Goal: Task Accomplishment & Management: Manage account settings

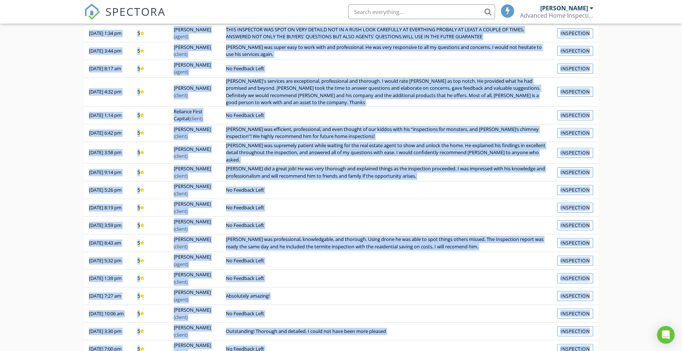
scroll to position [230, 0]
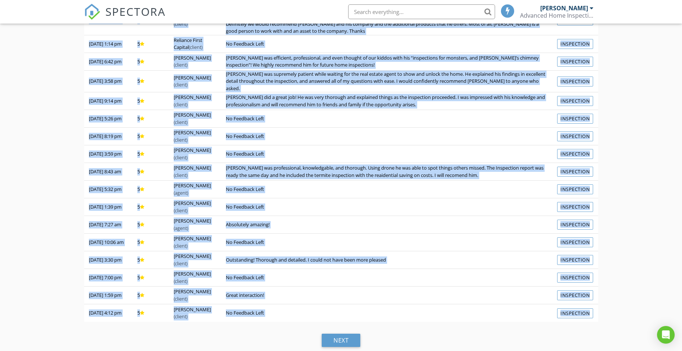
drag, startPoint x: 94, startPoint y: 101, endPoint x: 172, endPoint y: 355, distance: 265.0
click at [172, 350] on html "SPECTORA [PERSON_NAME] Advanced Home Inspections [US_STATE] Role: Inspector Das…" at bounding box center [341, 63] width 682 height 587
copy div "84/69/5974 6:41 lo 1 Ipsu Dolors (ametco) Adi elitseddoe temporin u labore et d…"
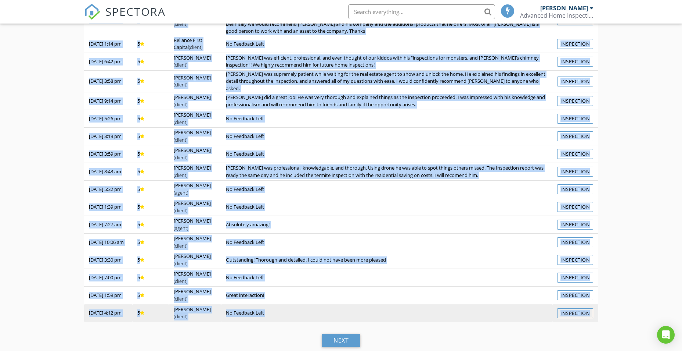
click at [344, 310] on td "No Feedback Left" at bounding box center [386, 313] width 331 height 18
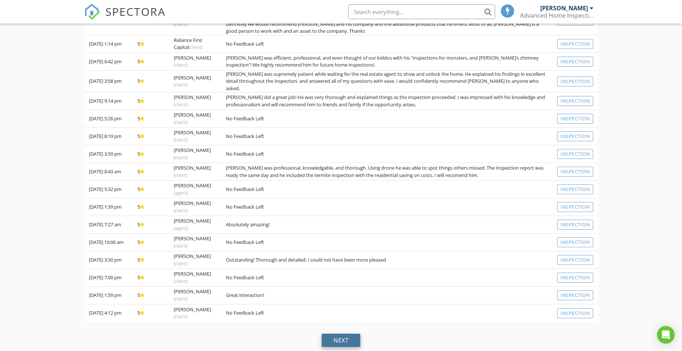
click at [344, 333] on div "next" at bounding box center [341, 339] width 39 height 13
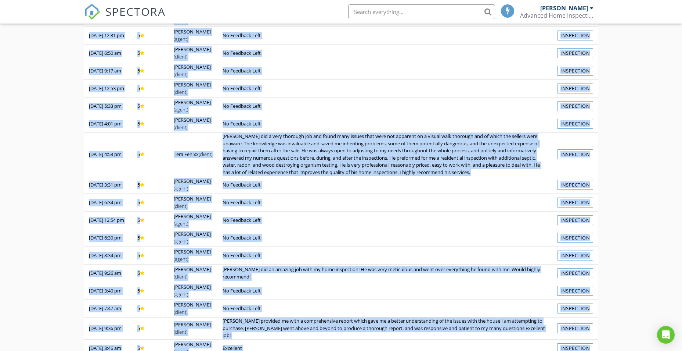
scroll to position [264, 0]
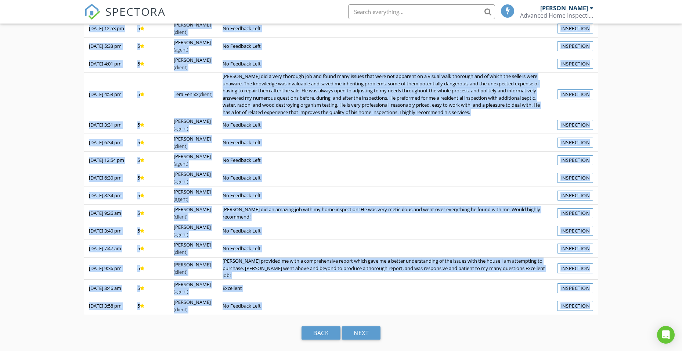
drag, startPoint x: 89, startPoint y: 98, endPoint x: 206, endPoint y: 366, distance: 291.9
click at [206, 350] on html "SPECTORA [PERSON_NAME] Advanced Home Inspections [US_STATE] Role: Inspector Das…" at bounding box center [341, 48] width 682 height 606
copy div "94/89/5722 5:67 lo 4 Ipsumdo Sita Cons (adipis) Elitseddoeiu tem incididu utlab…"
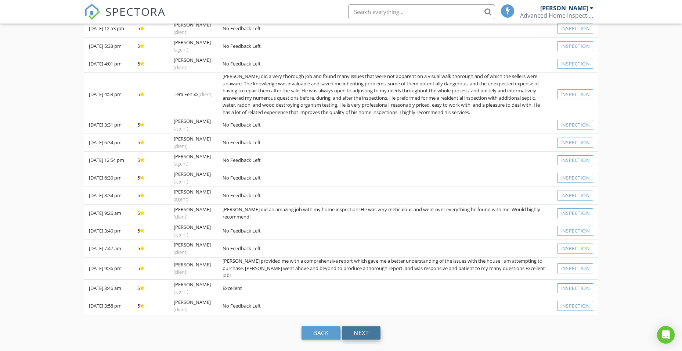
click at [359, 334] on div "next" at bounding box center [361, 332] width 39 height 13
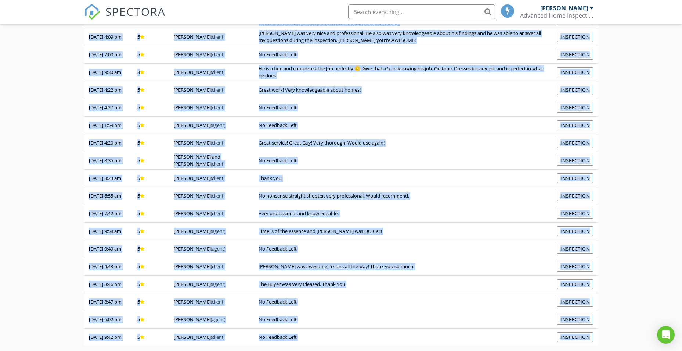
scroll to position [133, 0]
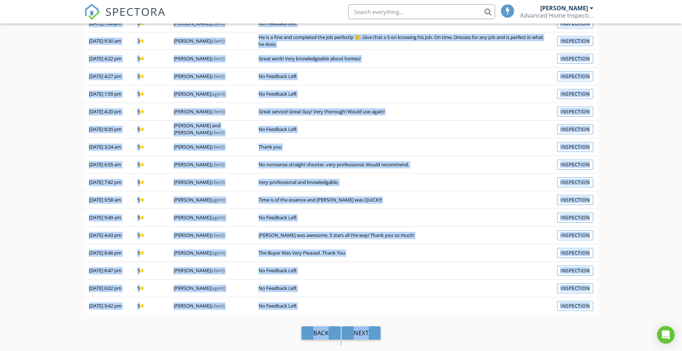
drag, startPoint x: 91, startPoint y: 98, endPoint x: 355, endPoint y: 369, distance: 377.8
click at [355, 350] on html "SPECTORA [PERSON_NAME] Advanced Home Inspections [US_STATE] Role: Inspector Das…" at bounding box center [341, 109] width 682 height 484
copy div "26/95/2191 5:61 lo 3 Ipsum Dolo (sitam) Co Adipisci Elit Seddoeiusm 59/58/4142 …"
click at [363, 335] on div "next" at bounding box center [361, 332] width 39 height 13
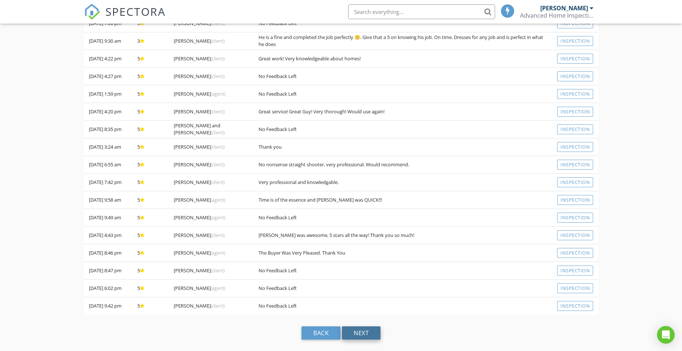
scroll to position [43, 0]
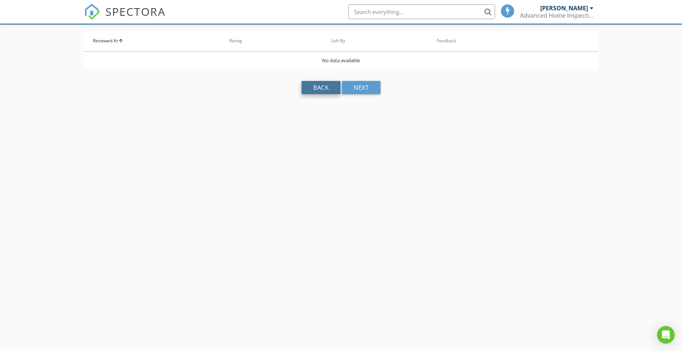
click at [327, 85] on div "back" at bounding box center [321, 87] width 39 height 13
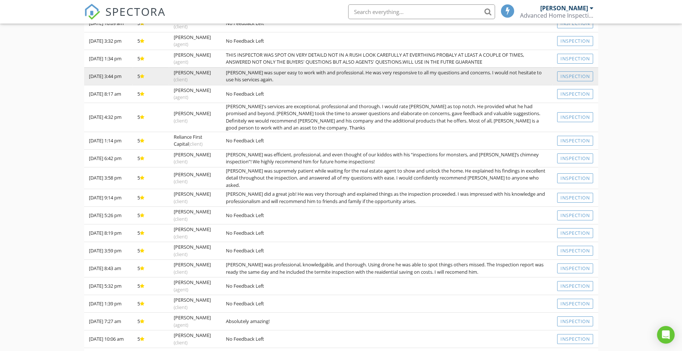
scroll to position [0, 0]
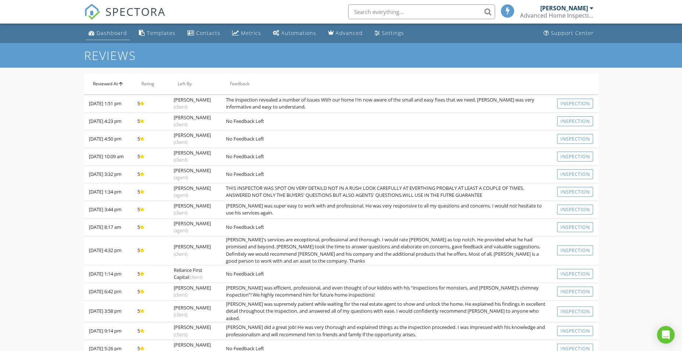
click at [115, 29] on link "Dashboard" at bounding box center [108, 33] width 44 height 14
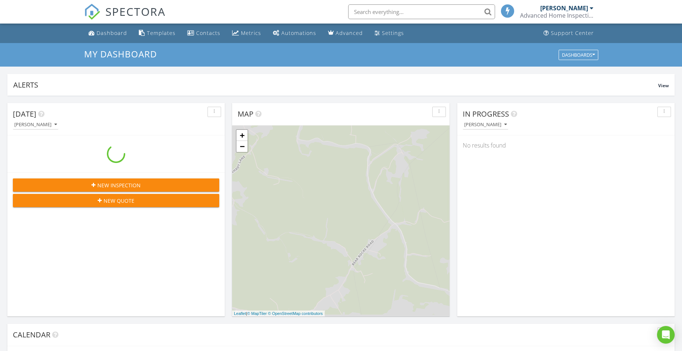
scroll to position [680, 694]
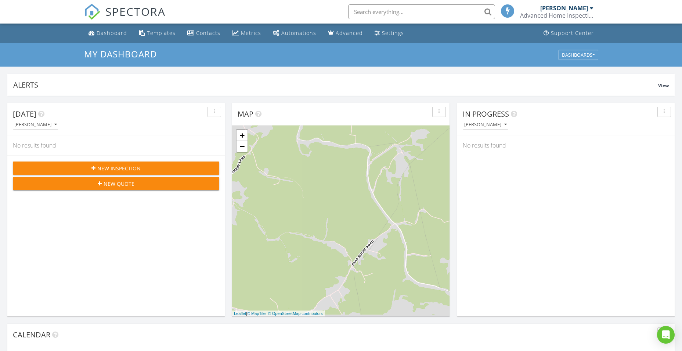
click at [571, 14] on div "Advanced Home Inspections [US_STATE]" at bounding box center [556, 15] width 73 height 7
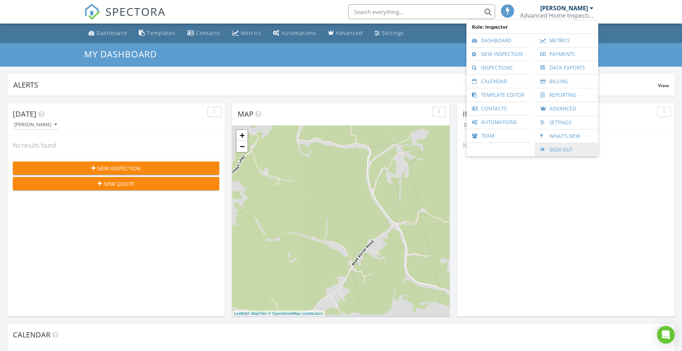
click at [561, 149] on link "Sign Out" at bounding box center [567, 149] width 56 height 13
